Goal: Information Seeking & Learning: Learn about a topic

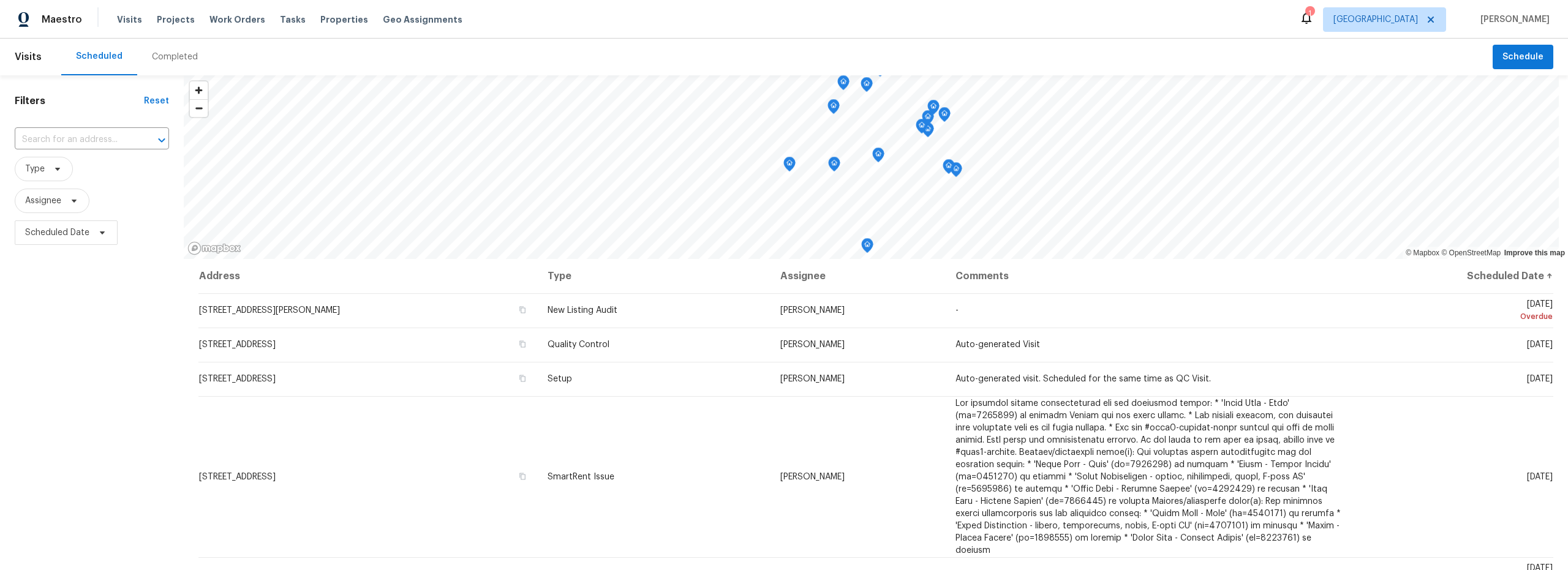
click at [166, 56] on div "Completed" at bounding box center [175, 57] width 46 height 12
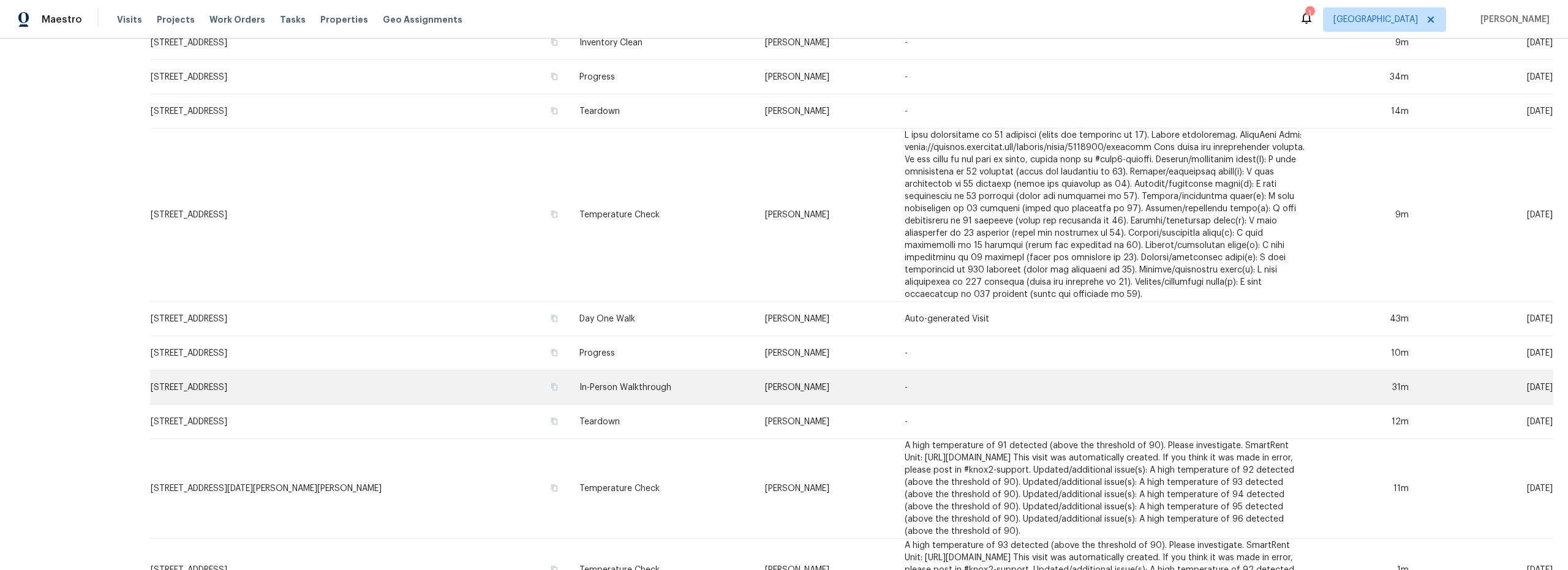
scroll to position [318, 0]
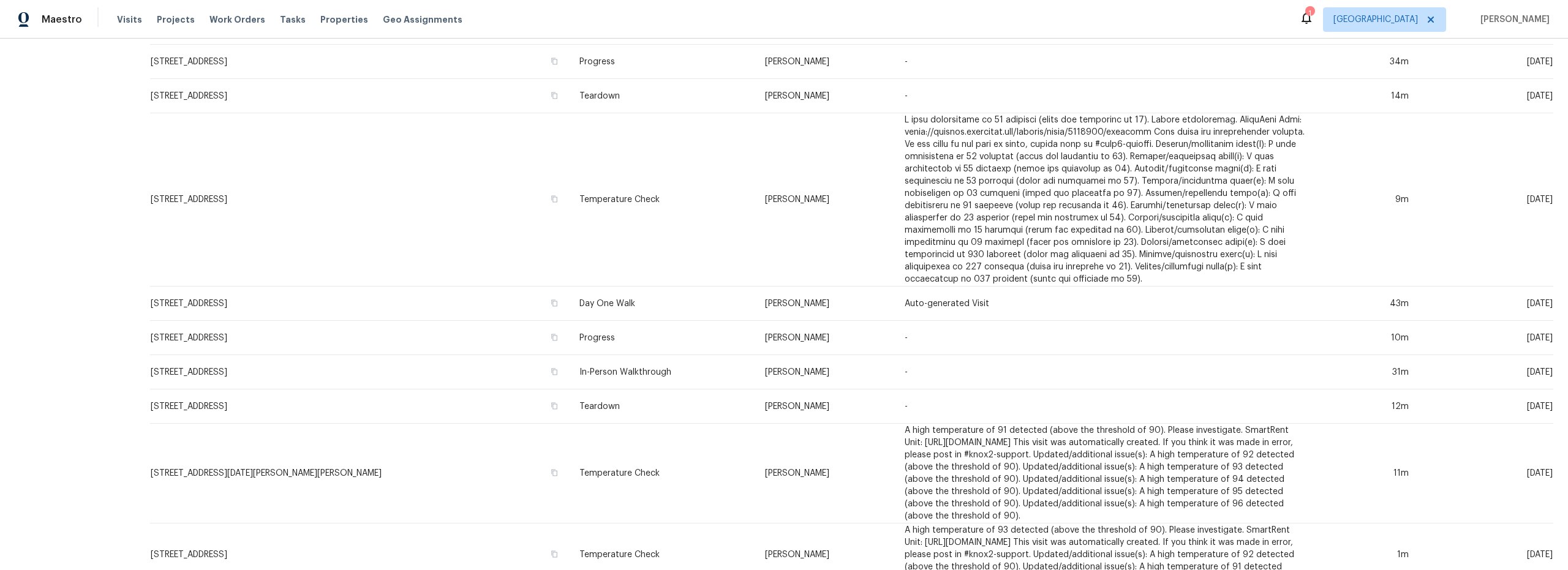
click at [703, 306] on td "Day One Walk" at bounding box center [662, 304] width 186 height 35
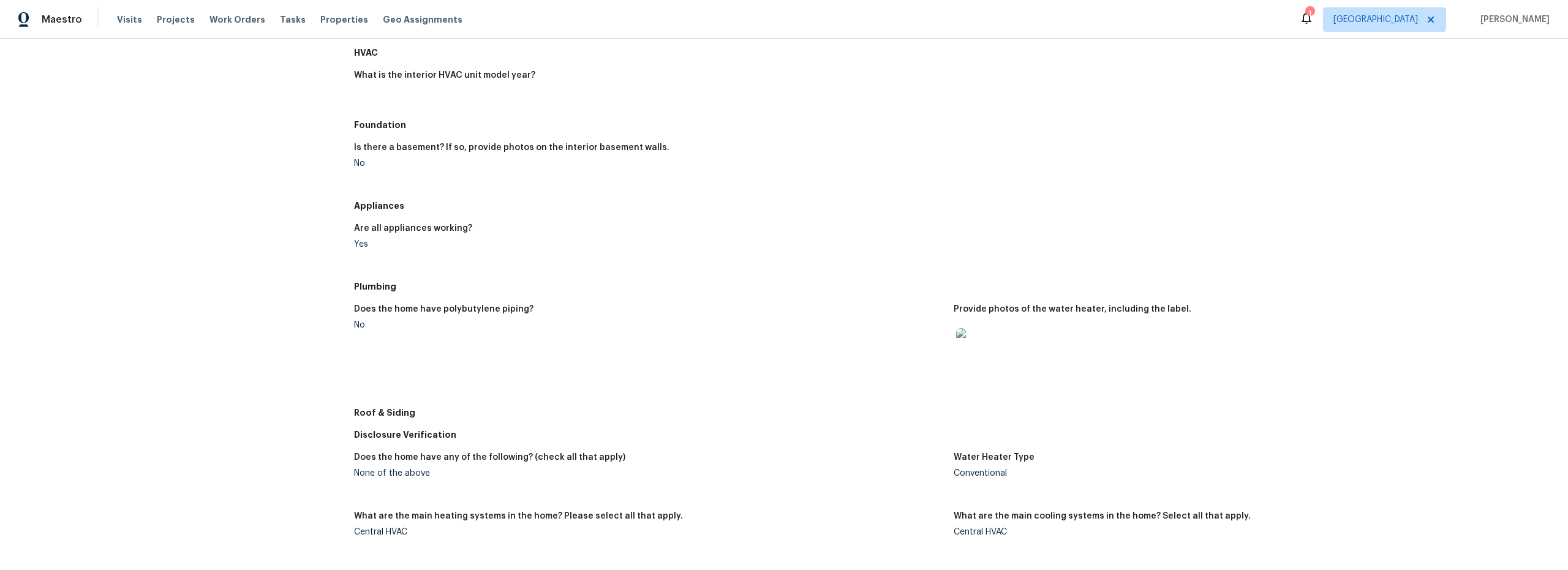
scroll to position [244, 0]
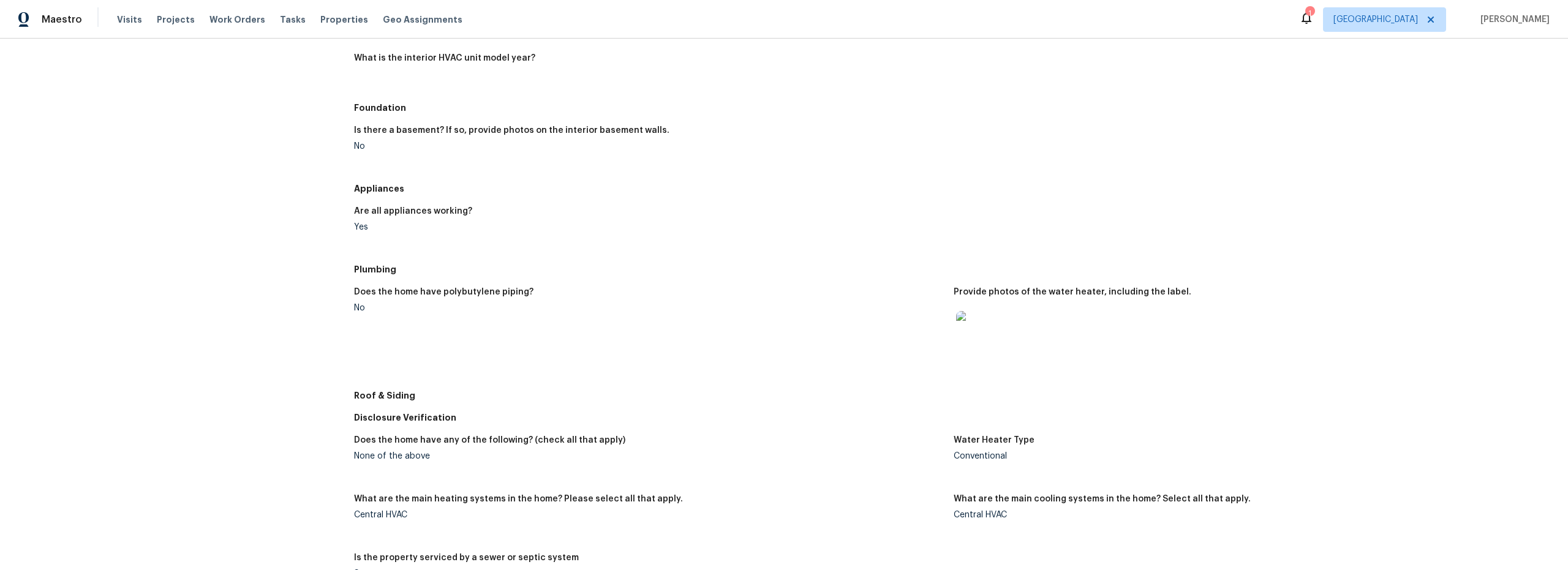
click at [971, 333] on img at bounding box center [976, 331] width 40 height 40
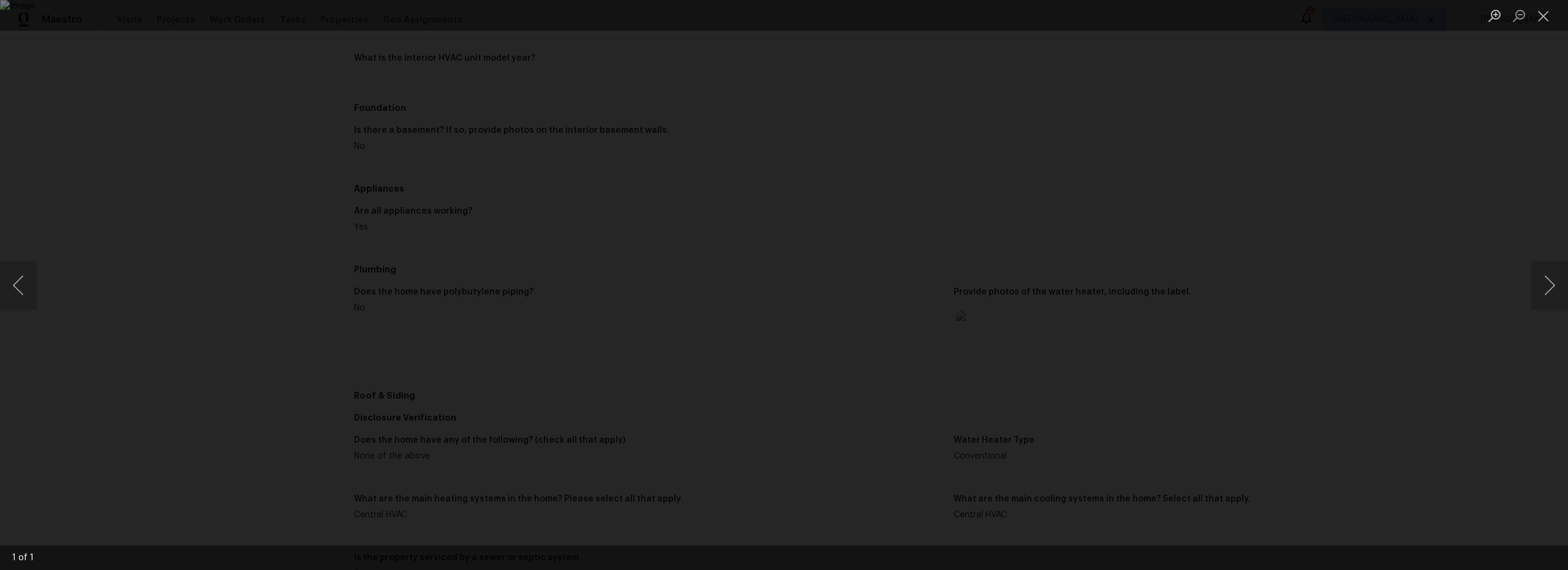
click at [1193, 403] on div "Lightbox" at bounding box center [784, 285] width 1568 height 570
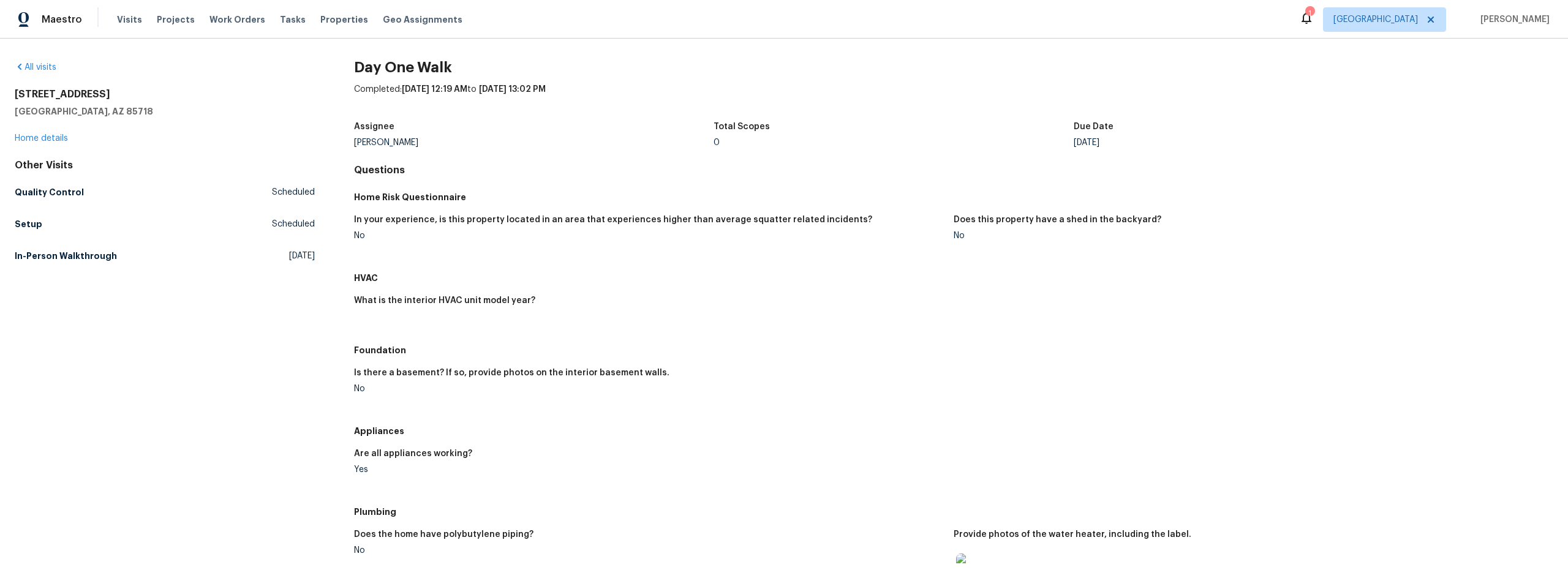
scroll to position [0, 0]
click at [54, 144] on div "2016 E River Rd Unit 101 Tucson, AZ 85718 Home details" at bounding box center [165, 118] width 300 height 56
click at [58, 140] on link "Home details" at bounding box center [41, 140] width 54 height 8
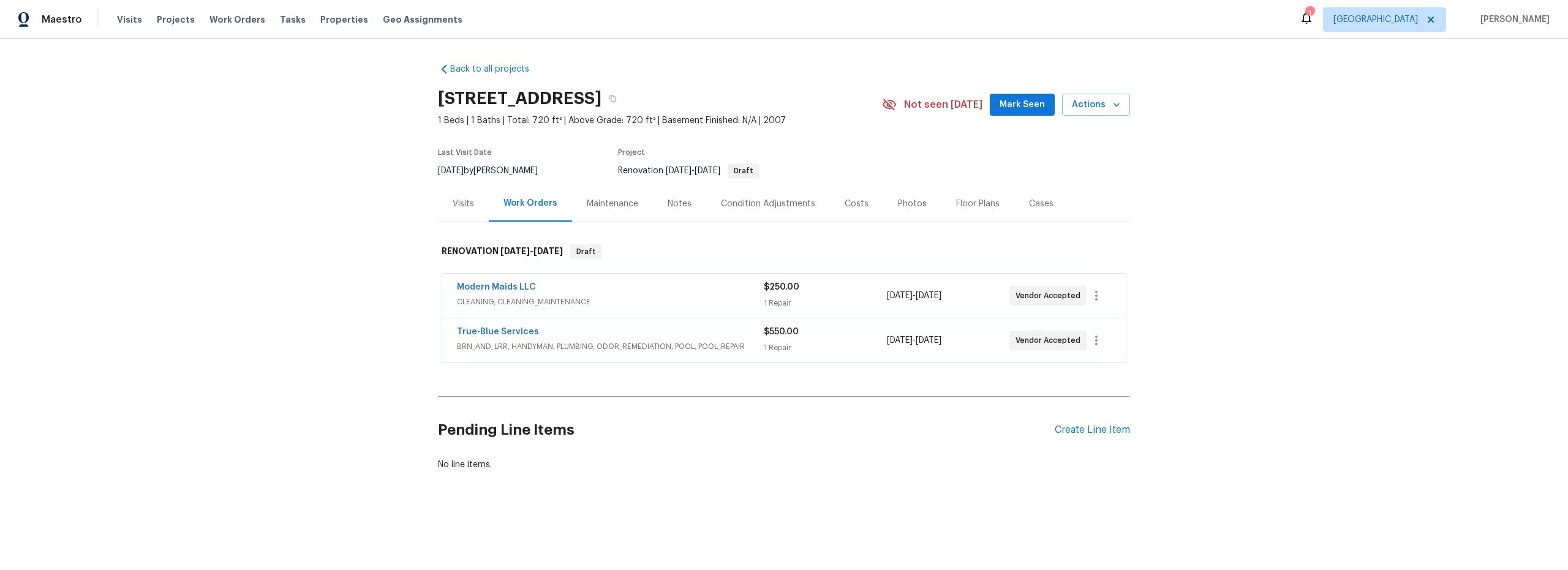
click at [460, 205] on div "Visits" at bounding box center [464, 204] width 21 height 12
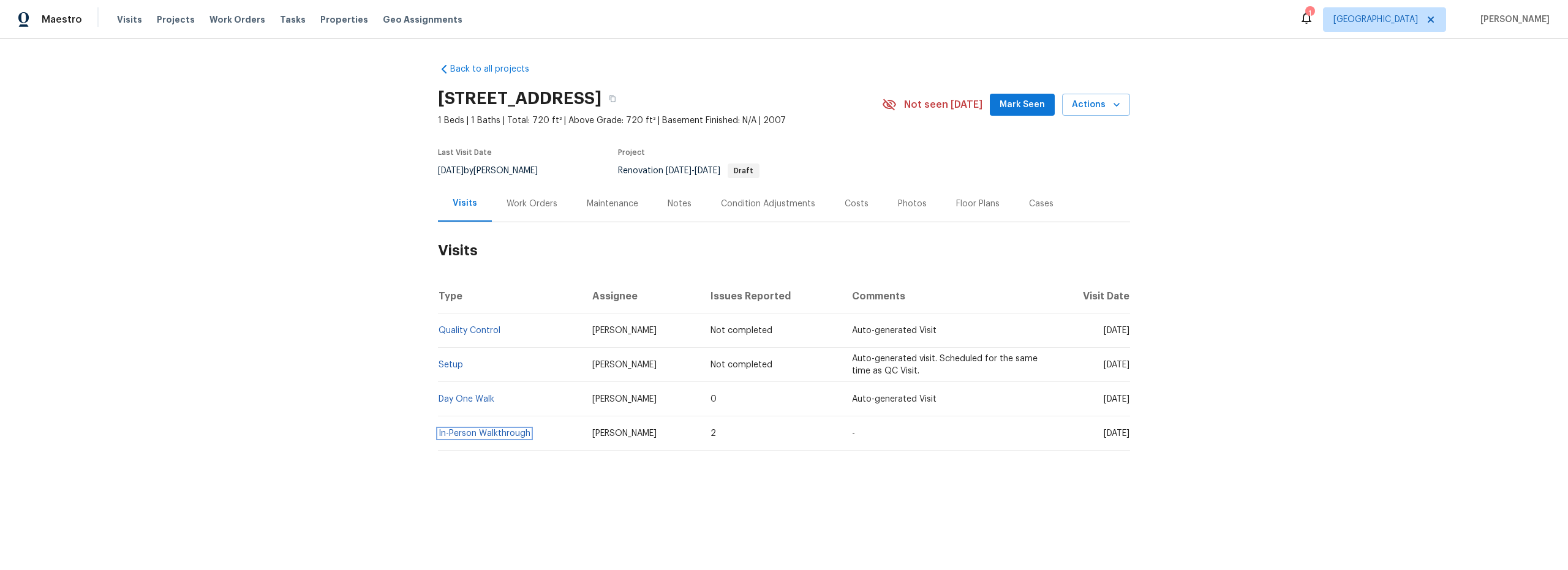
drag, startPoint x: 492, startPoint y: 435, endPoint x: 514, endPoint y: 438, distance: 22.2
click at [493, 435] on link "In-Person Walkthrough" at bounding box center [484, 433] width 92 height 8
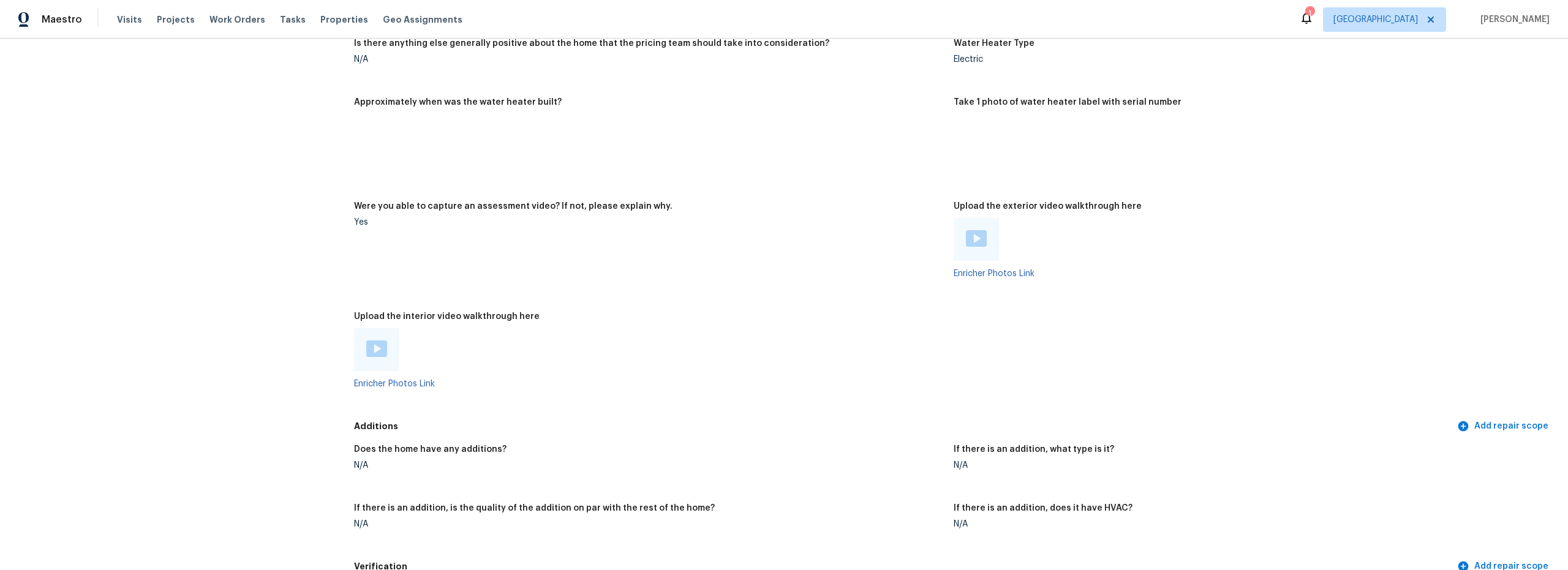
scroll to position [2009, 0]
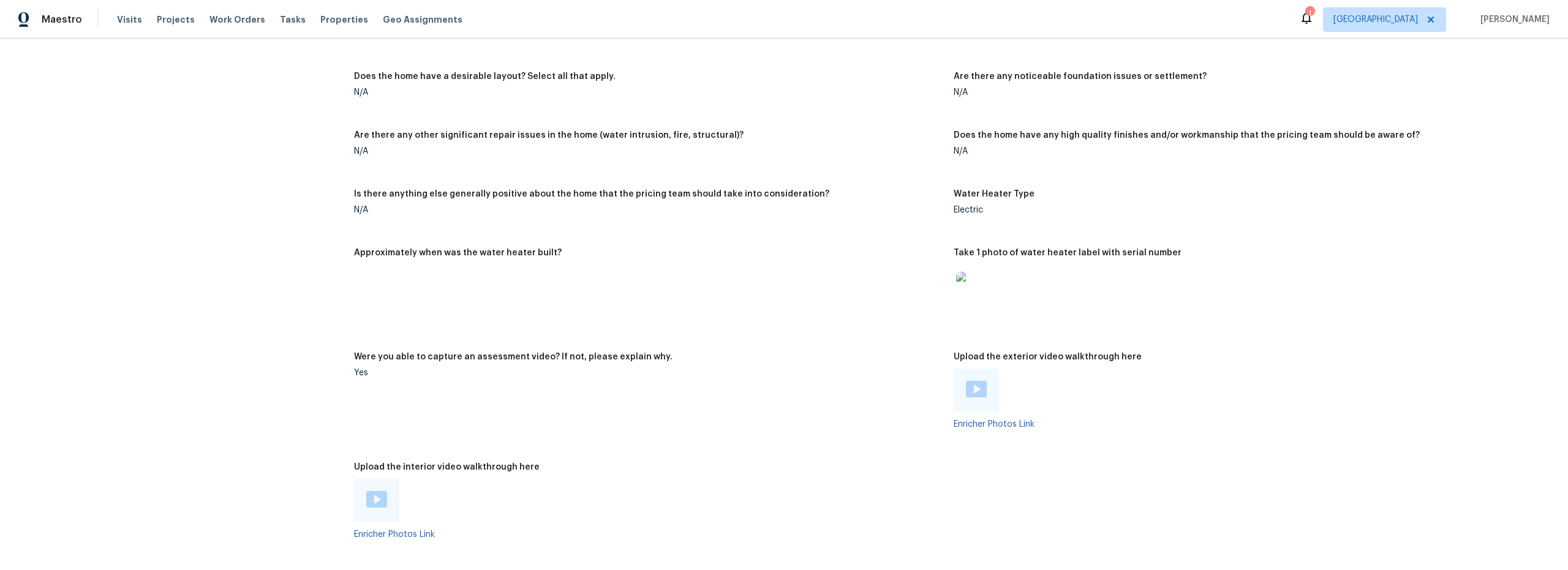
click at [969, 285] on img at bounding box center [976, 292] width 40 height 40
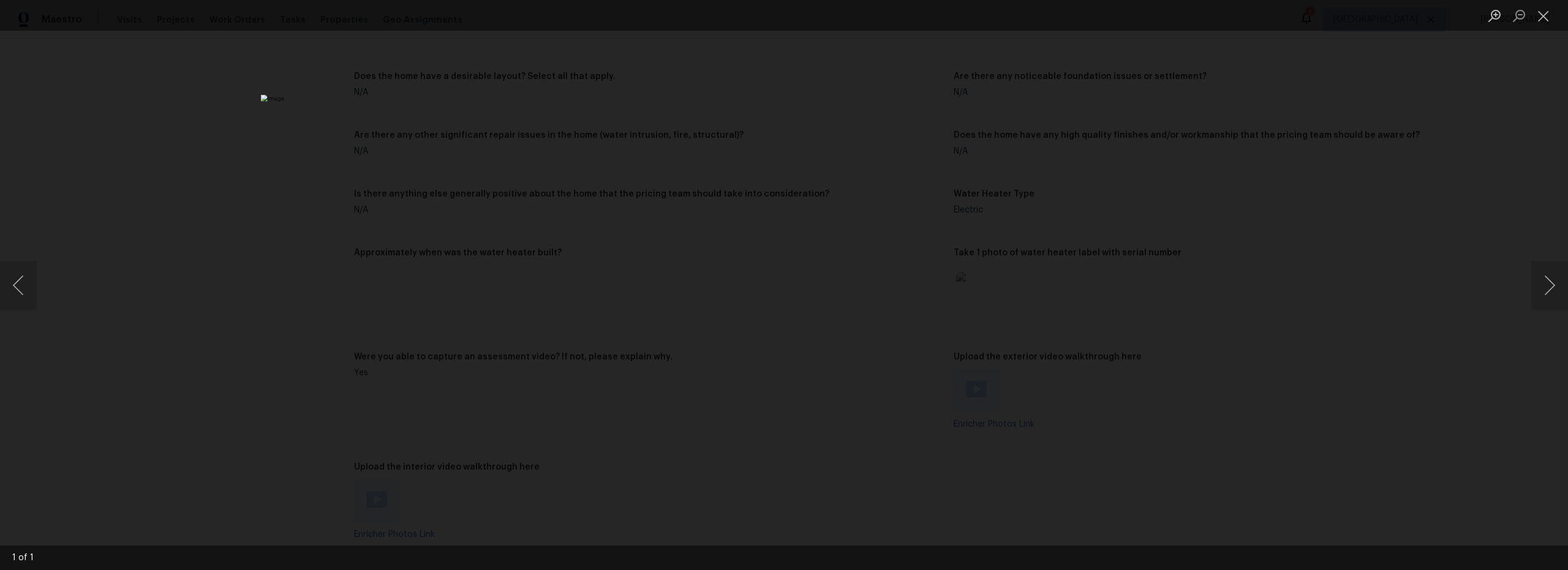
click at [763, 323] on img "Lightbox" at bounding box center [784, 285] width 1047 height 380
click at [764, 323] on img "Lightbox" at bounding box center [784, 285] width 1047 height 380
click at [752, 322] on img "Lightbox" at bounding box center [804, 247] width 2102 height 765
click at [752, 322] on img "Lightbox" at bounding box center [804, 247] width 2102 height 765
click at [768, 329] on img "Lightbox" at bounding box center [784, 285] width 1047 height 380
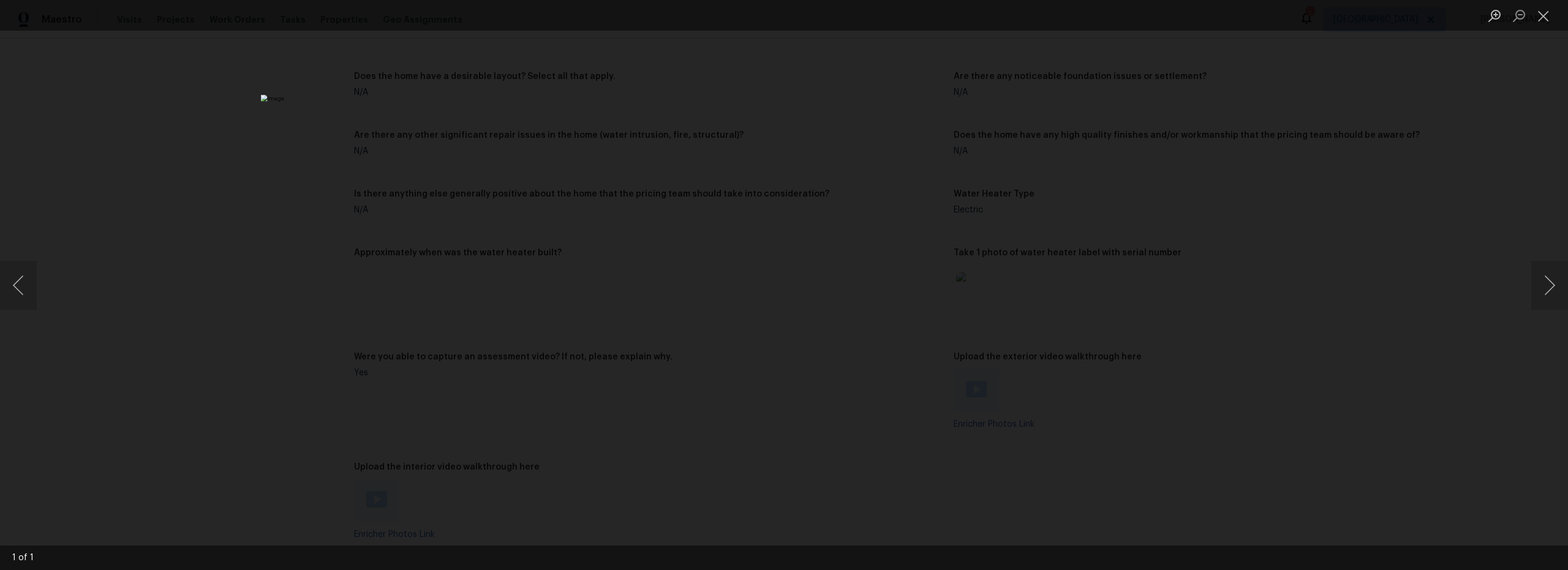
click at [768, 329] on img "Lightbox" at bounding box center [784, 285] width 1047 height 380
click at [767, 329] on img "Lightbox" at bounding box center [800, 241] width 2102 height 765
click at [730, 316] on img "Lightbox" at bounding box center [784, 285] width 1047 height 380
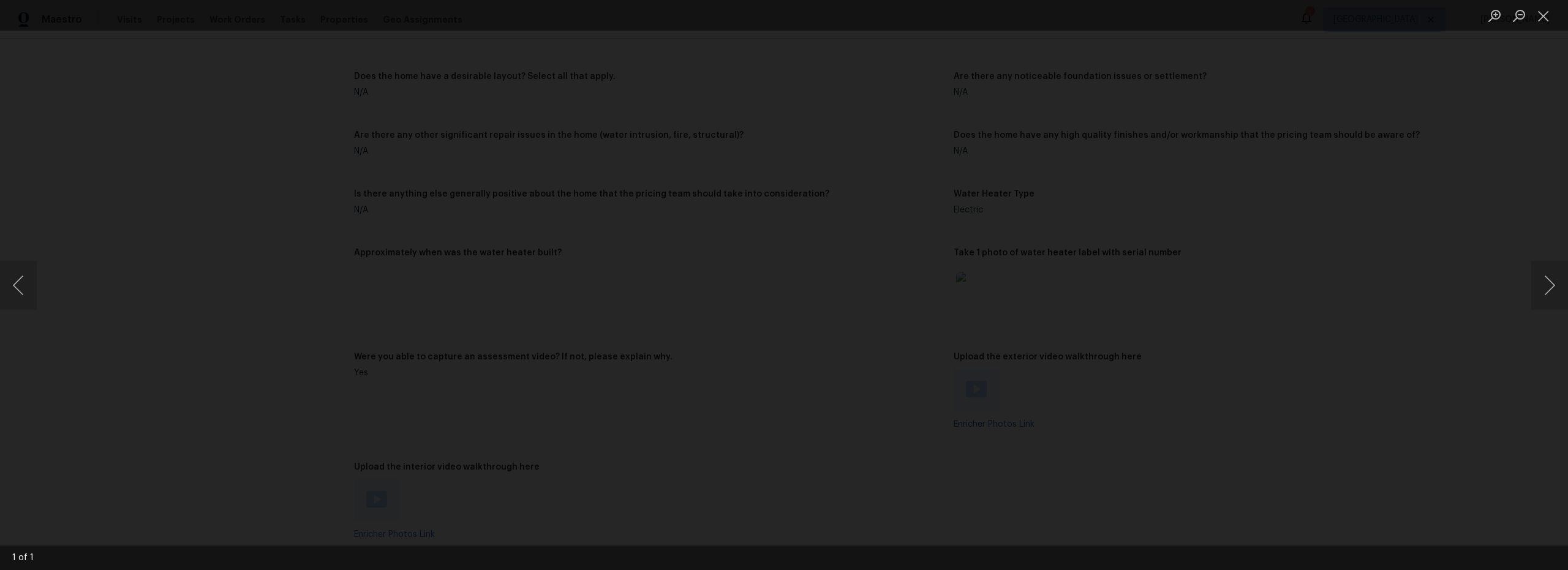
click at [731, 316] on img "Lightbox" at bounding box center [838, 253] width 2102 height 765
click at [351, 324] on div "Lightbox" at bounding box center [784, 285] width 1568 height 570
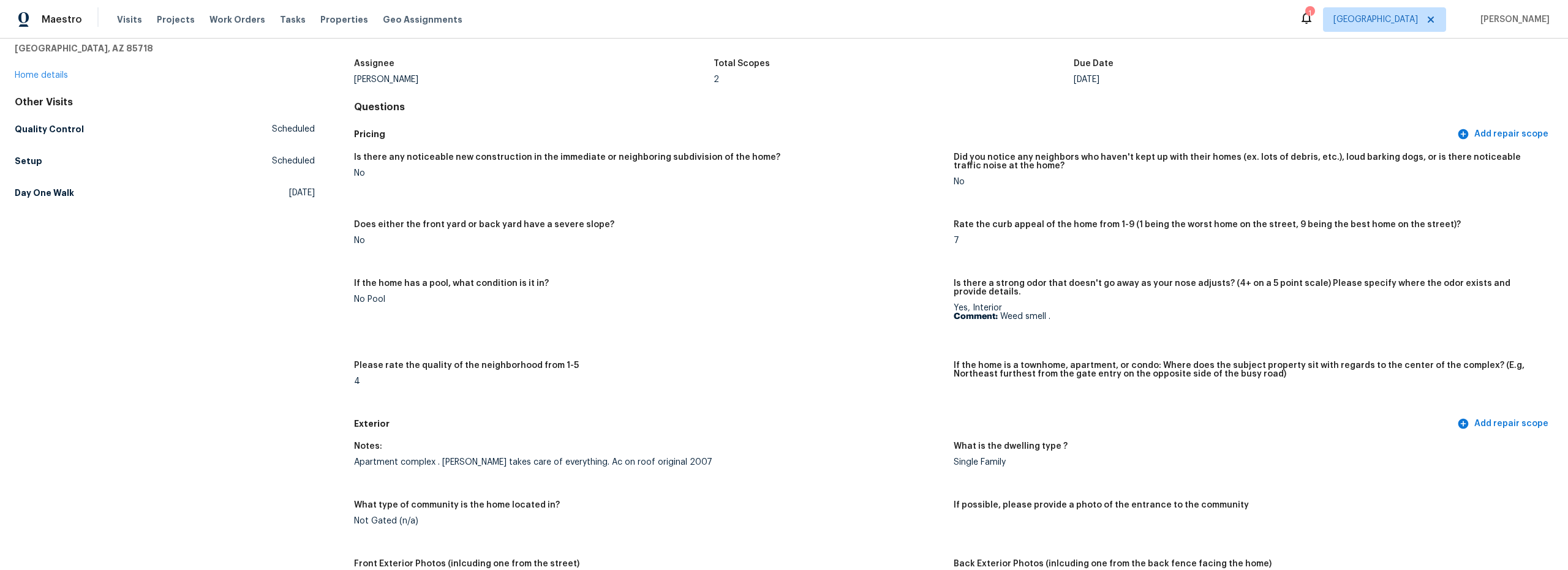
scroll to position [0, 0]
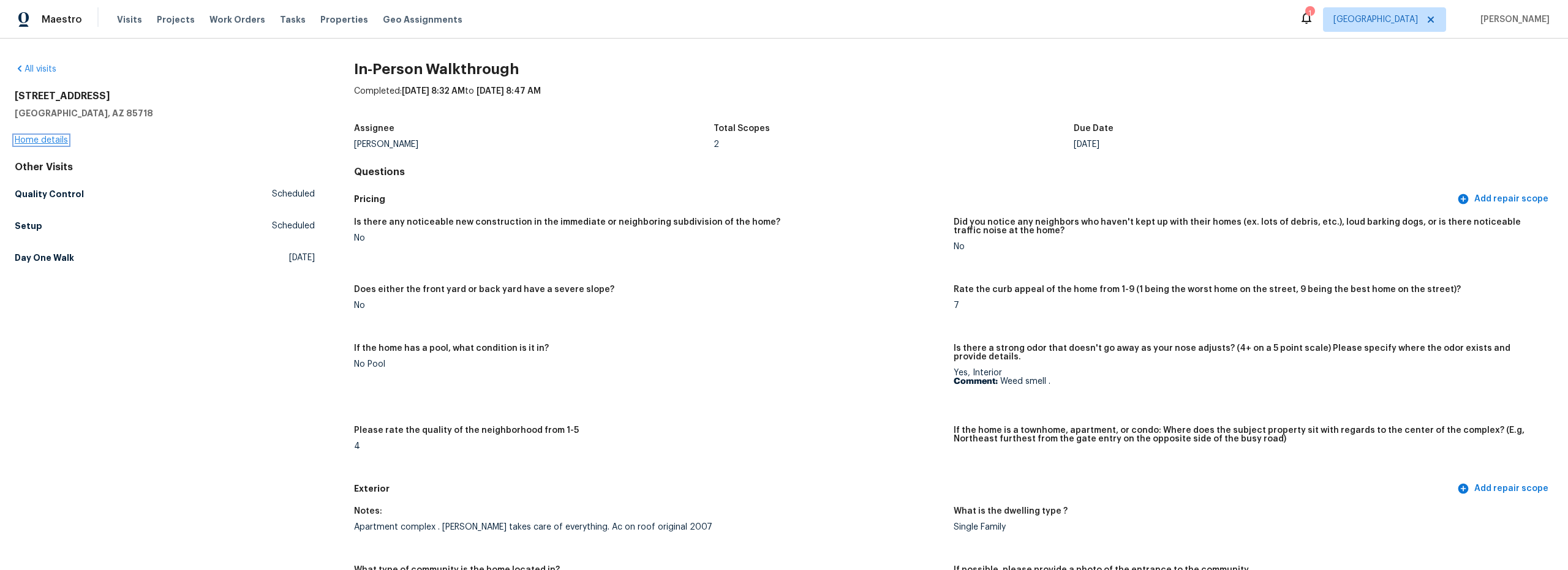
click at [41, 143] on link "Home details" at bounding box center [41, 140] width 54 height 8
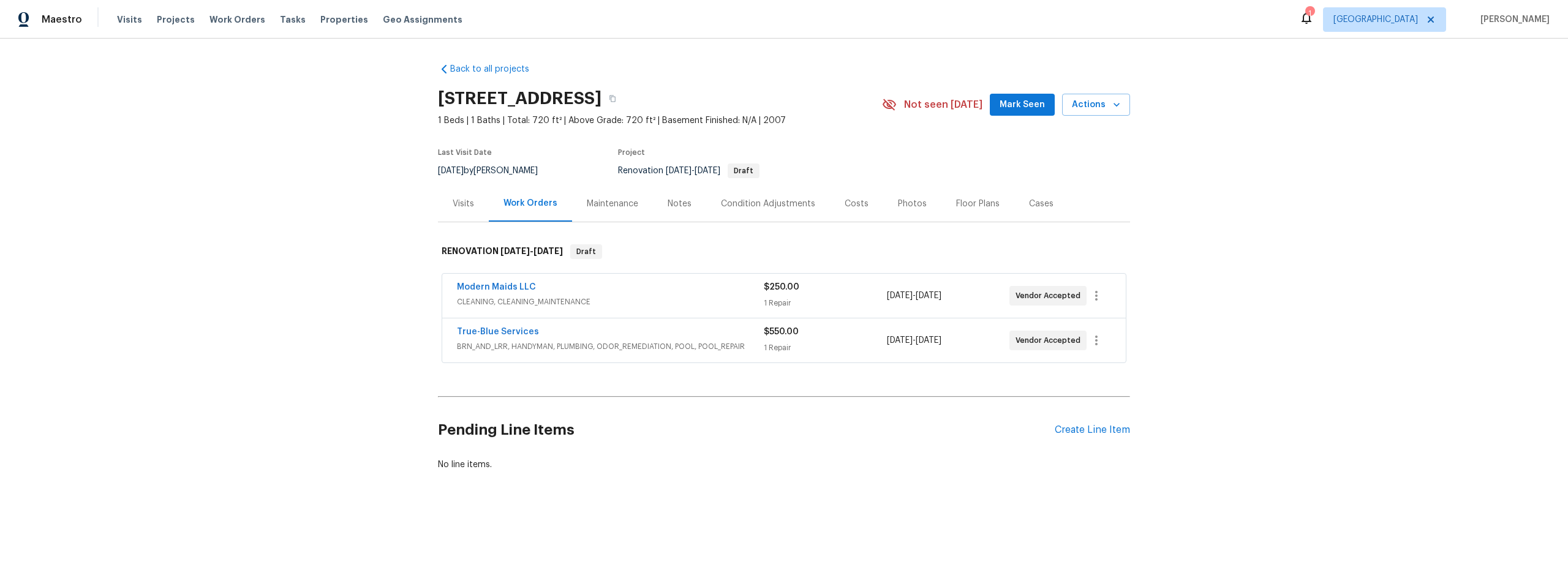
drag, startPoint x: 467, startPoint y: 207, endPoint x: 479, endPoint y: 216, distance: 15.0
click at [467, 207] on div "Visits" at bounding box center [464, 204] width 21 height 12
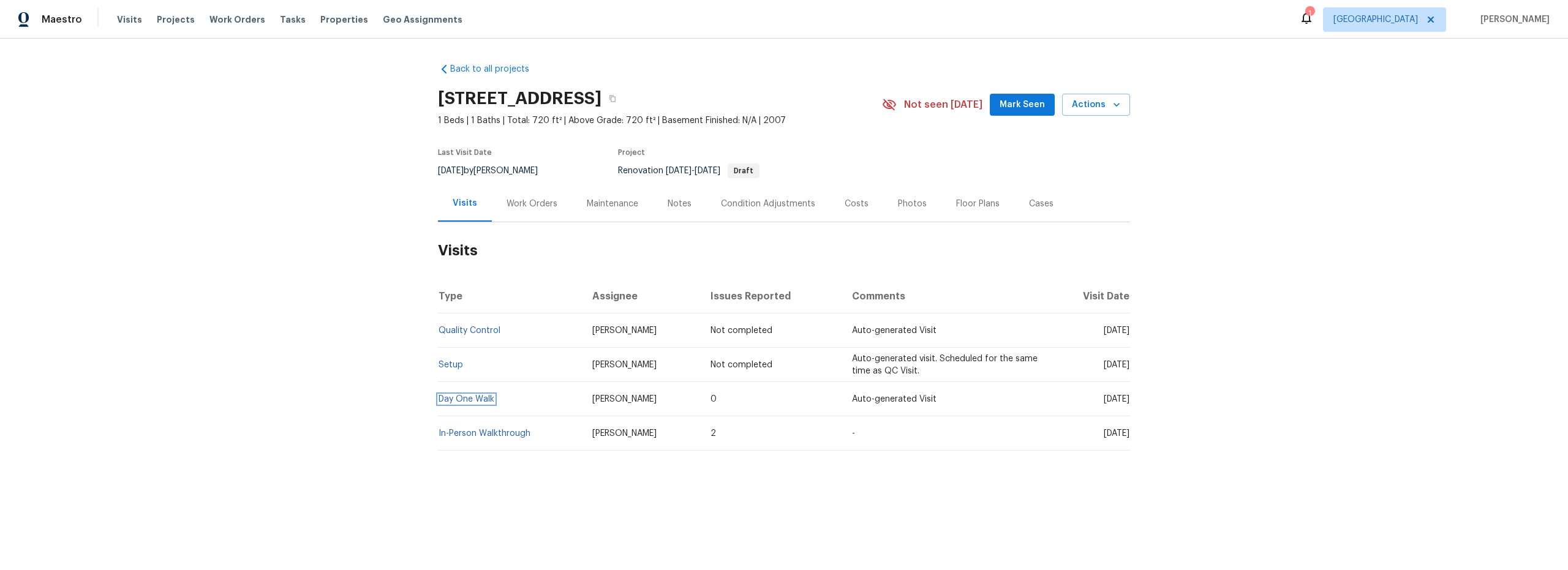
drag, startPoint x: 478, startPoint y: 398, endPoint x: 497, endPoint y: 401, distance: 19.2
click at [478, 398] on link "Day One Walk" at bounding box center [467, 399] width 56 height 8
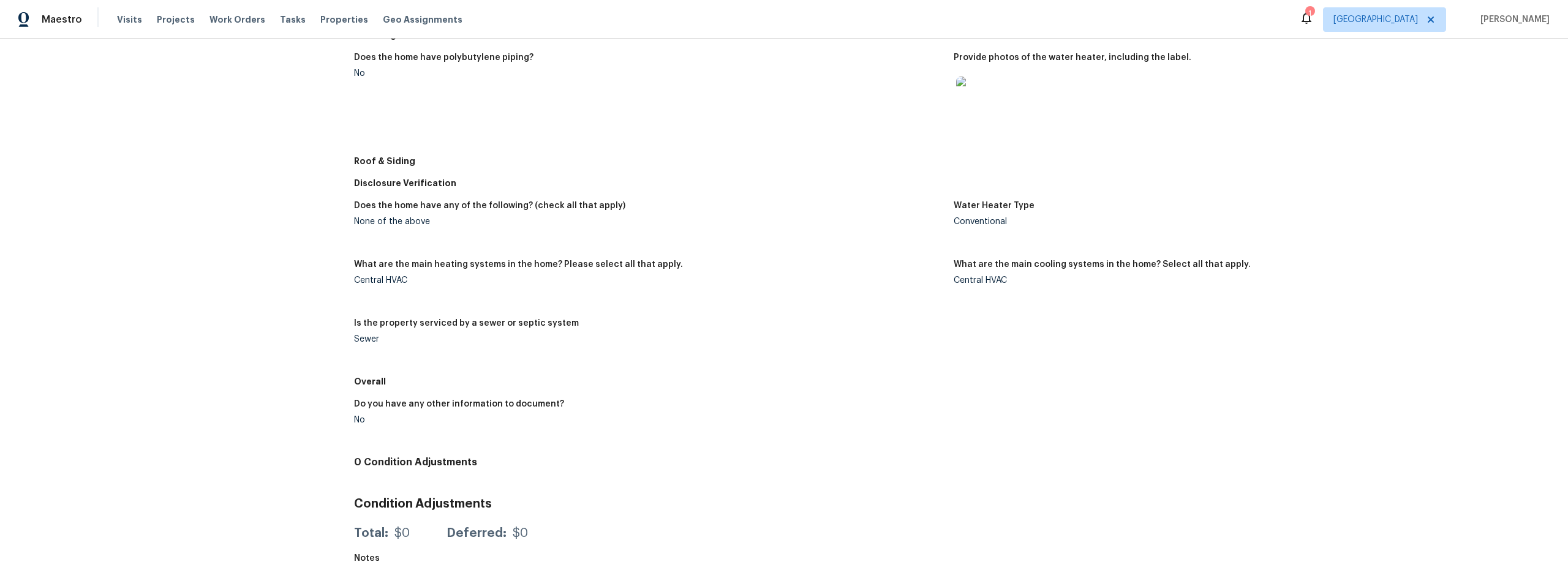
scroll to position [478, 0]
click at [970, 110] on img at bounding box center [976, 97] width 40 height 40
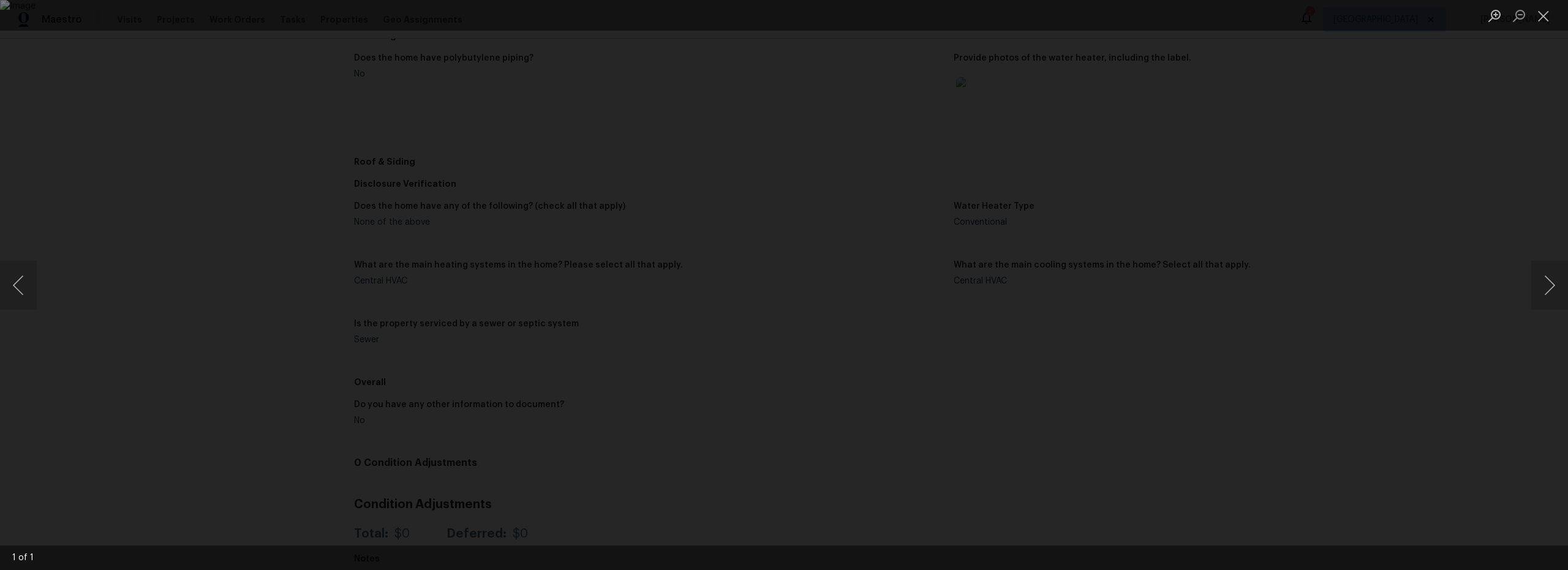
click at [1182, 393] on div "Lightbox" at bounding box center [784, 285] width 1568 height 570
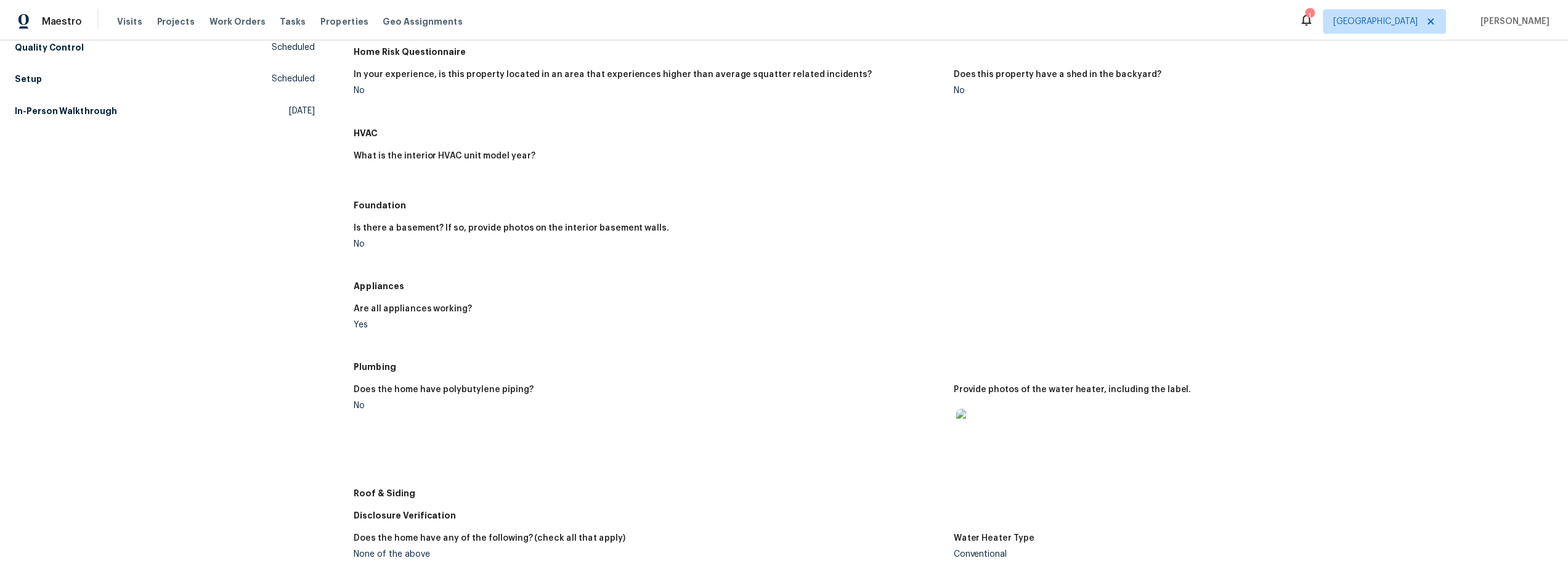
scroll to position [0, 0]
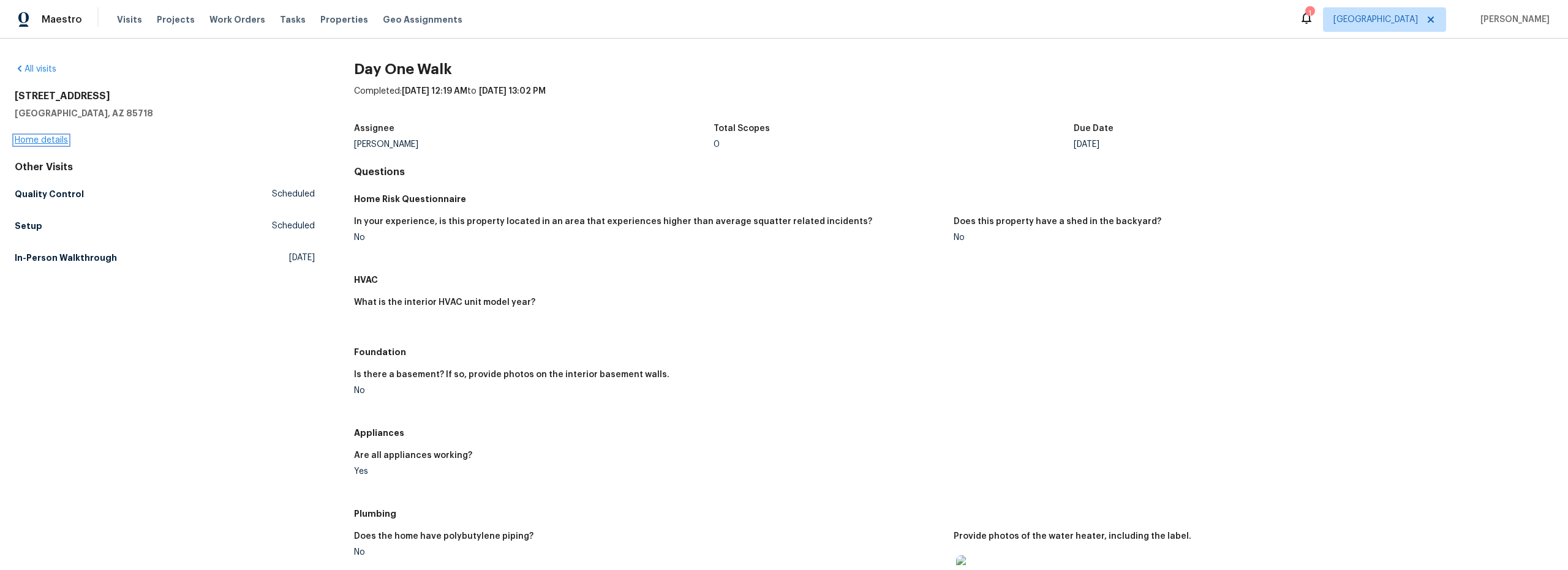
click at [54, 144] on link "Home details" at bounding box center [41, 140] width 54 height 8
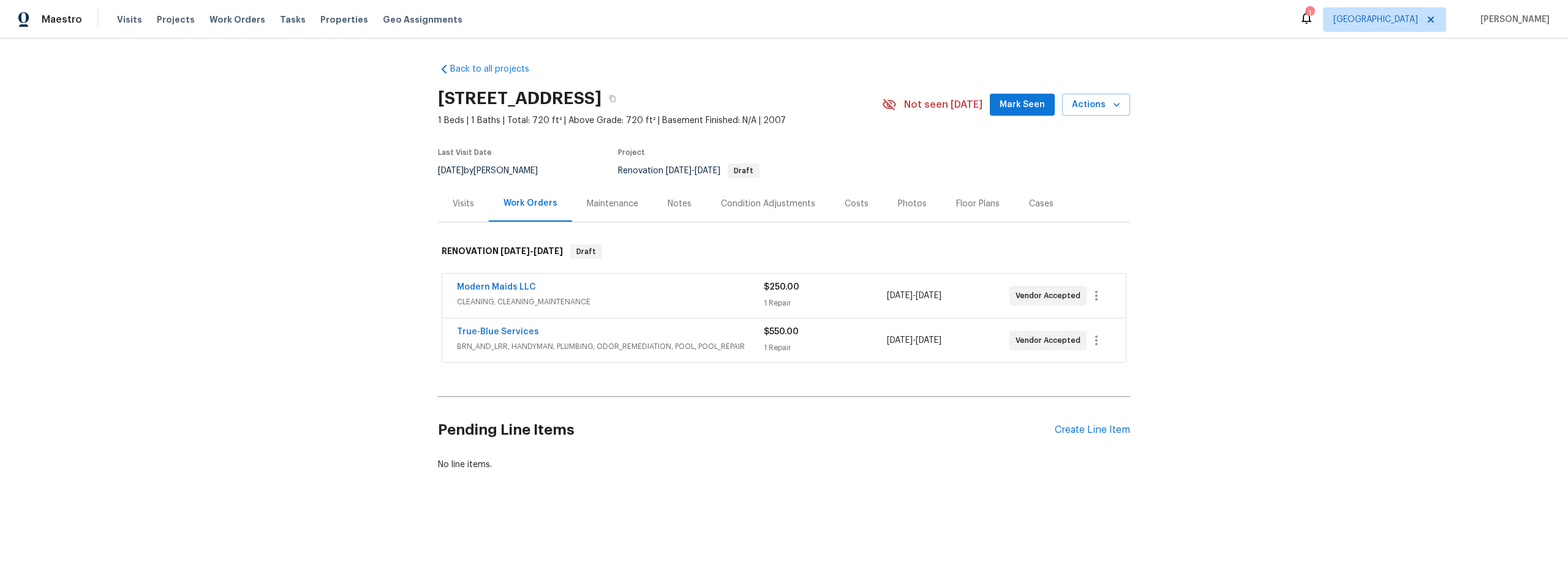
click at [680, 205] on div "Notes" at bounding box center [679, 204] width 24 height 12
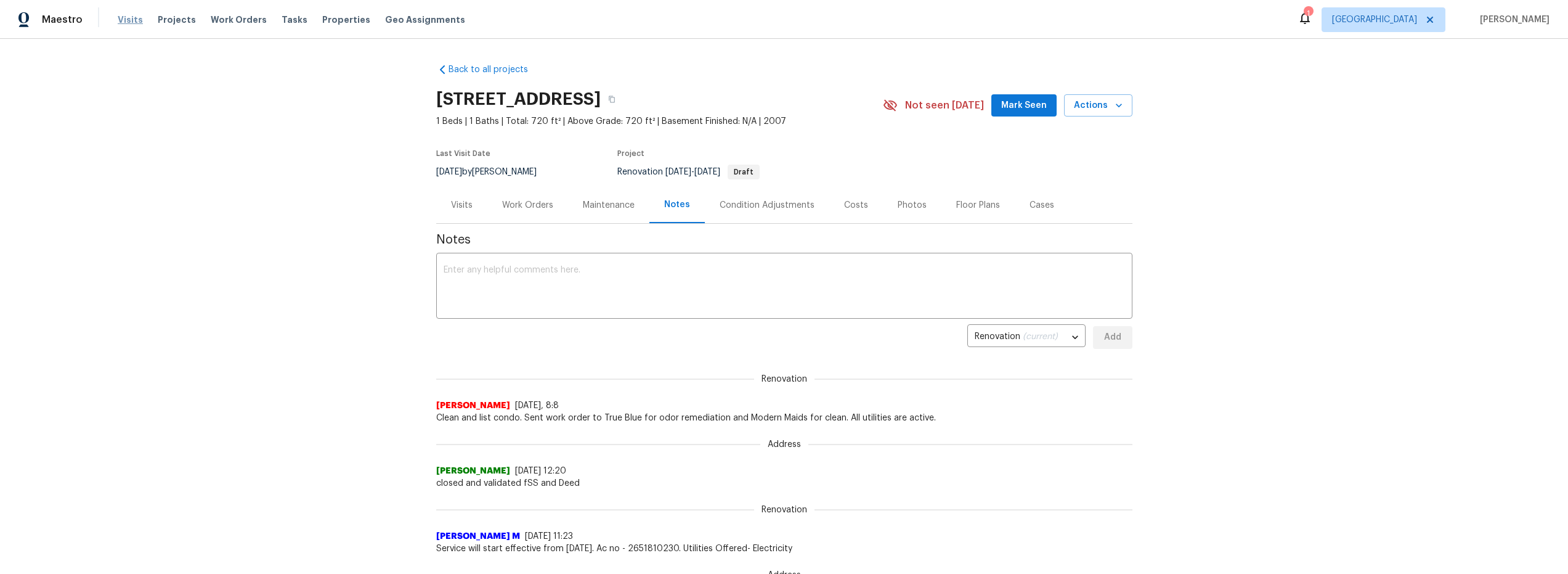
click at [127, 18] on span "Visits" at bounding box center [130, 19] width 25 height 12
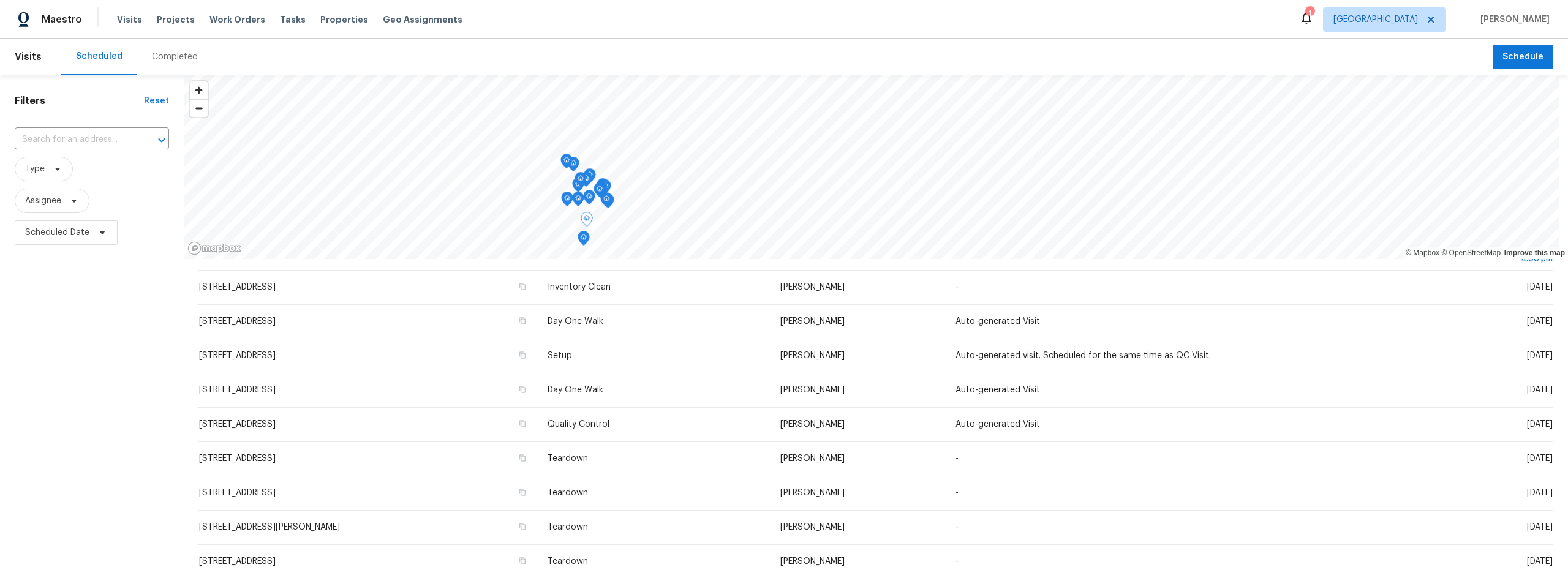
scroll to position [151, 0]
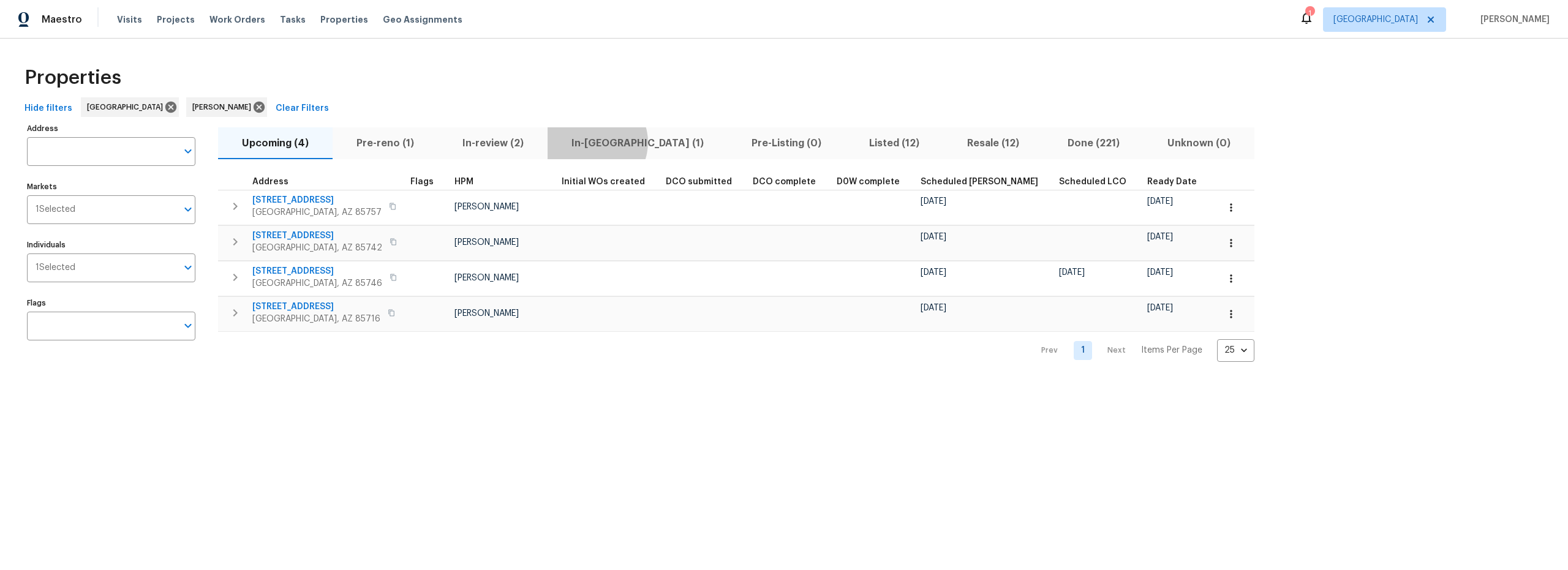
click at [591, 141] on span "In-[GEOGRAPHIC_DATA] (1)" at bounding box center [638, 143] width 165 height 17
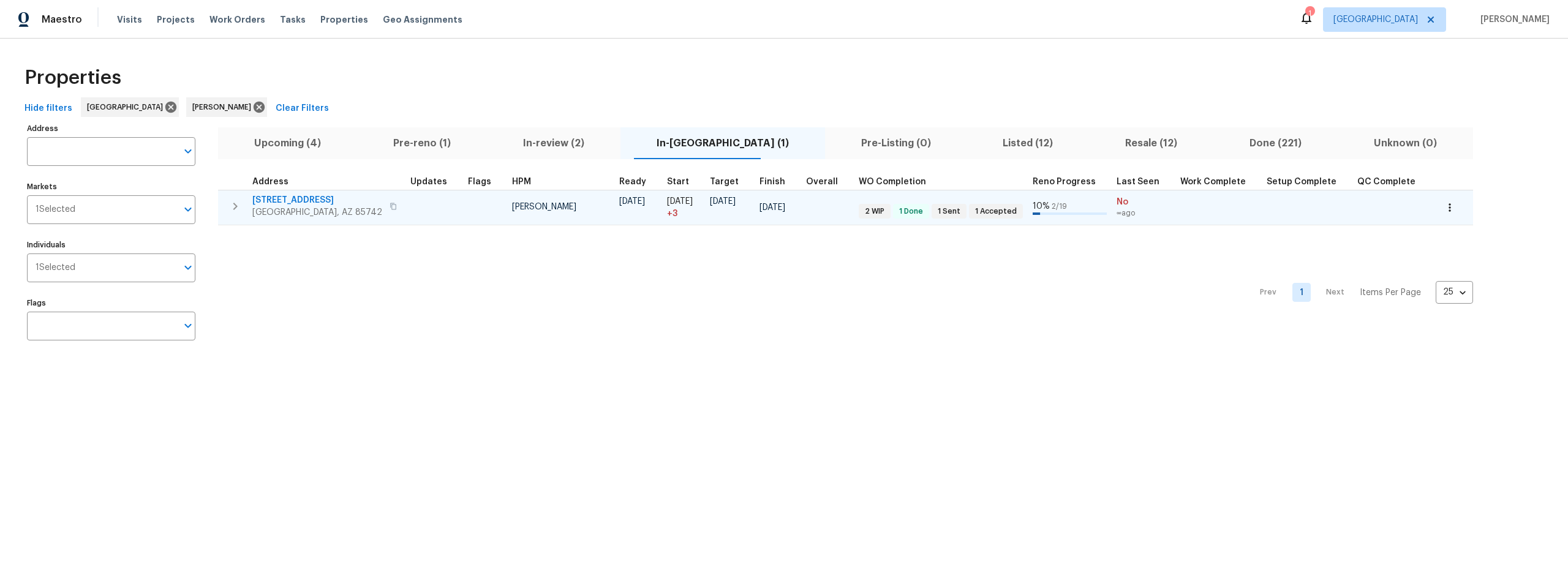
click at [312, 199] on span "[STREET_ADDRESS]" at bounding box center [317, 200] width 129 height 12
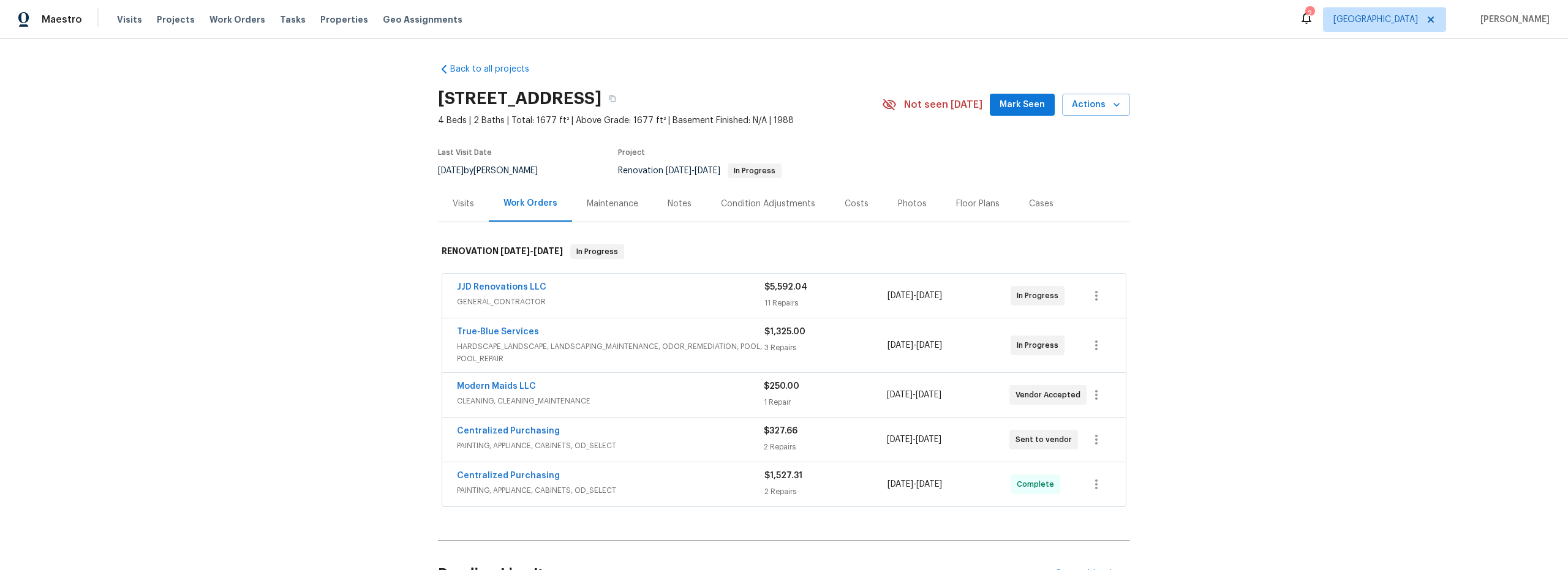
click at [669, 206] on div "Notes" at bounding box center [679, 204] width 24 height 12
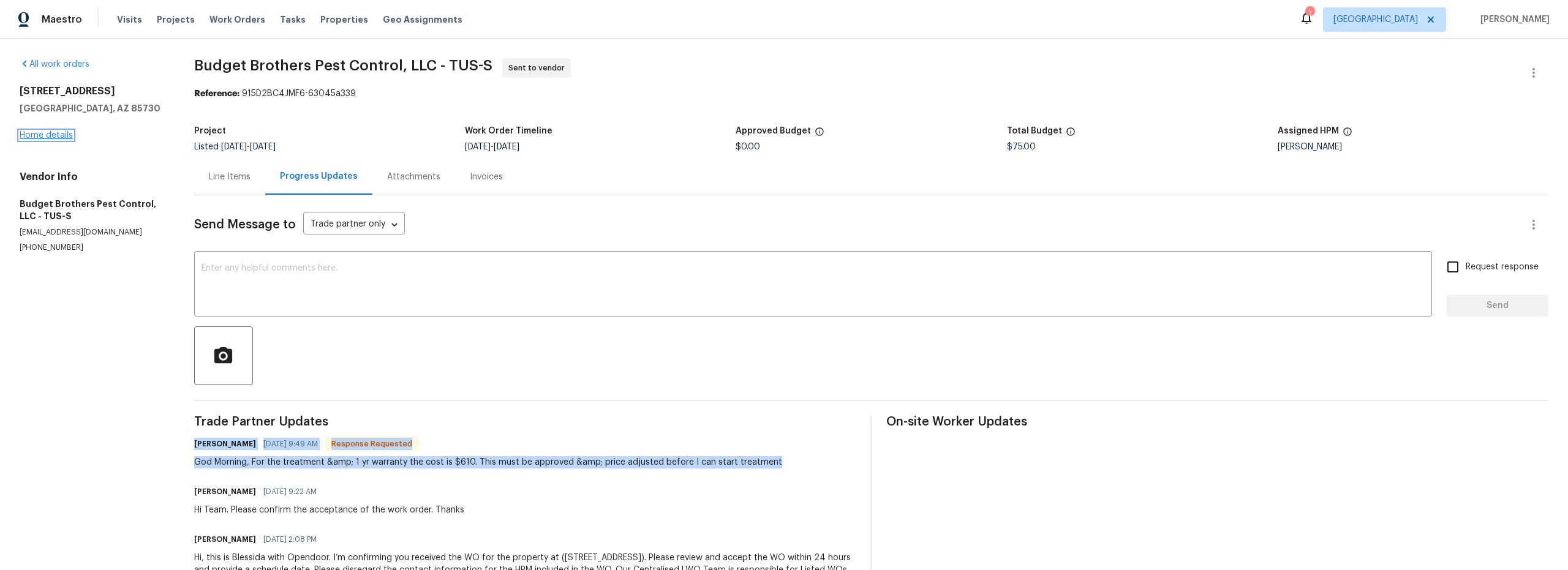
click at [50, 134] on link "Home details" at bounding box center [46, 135] width 54 height 8
